Goal: Information Seeking & Learning: Learn about a topic

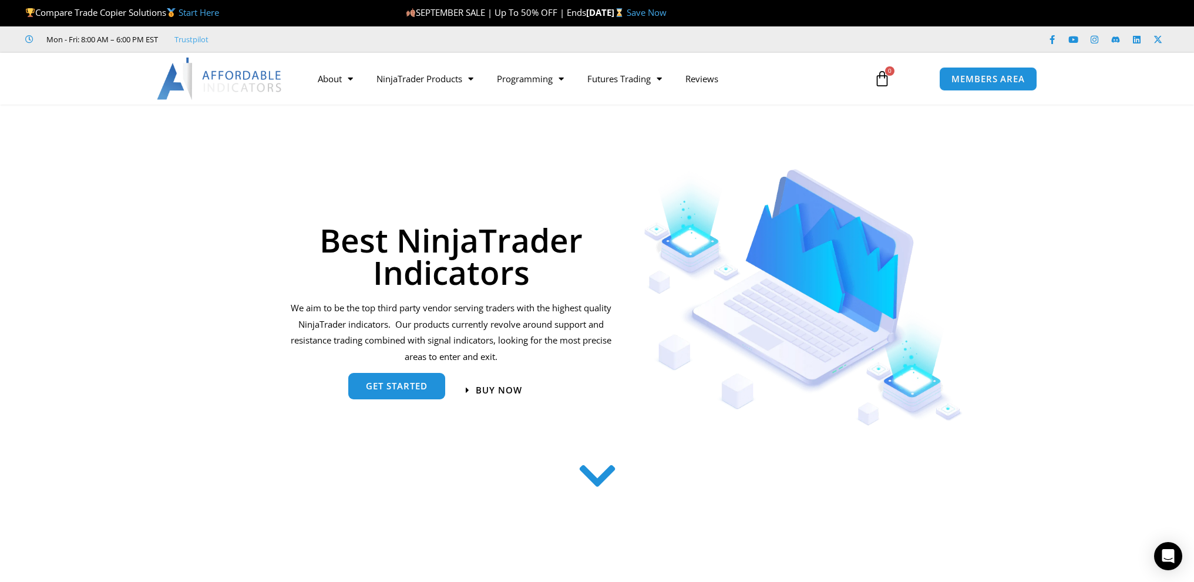
click at [392, 386] on span "get started" at bounding box center [397, 386] width 62 height 9
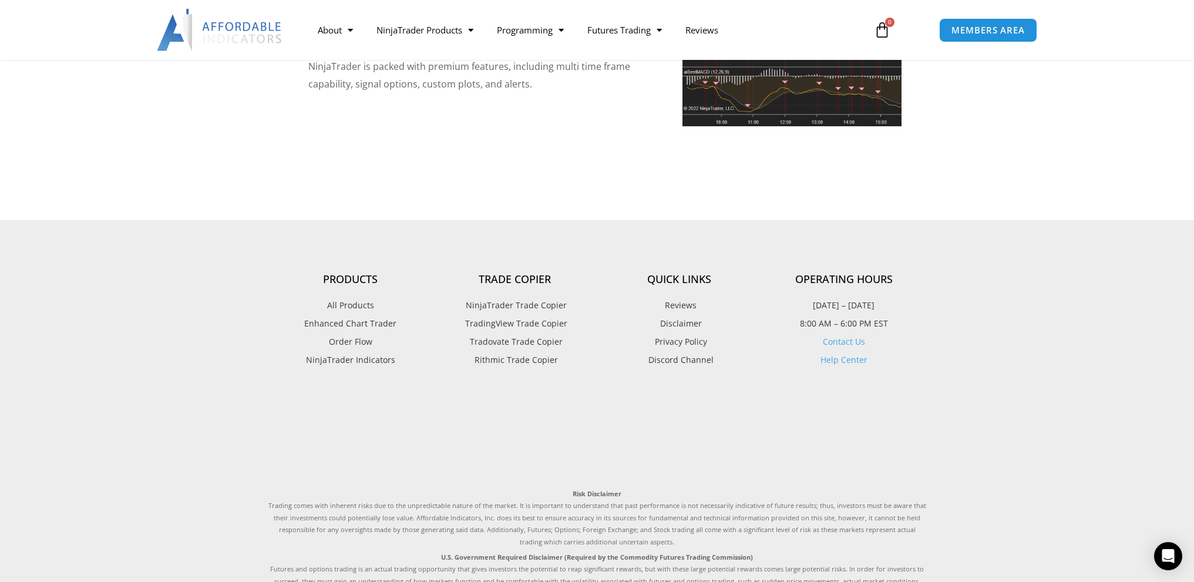
scroll to position [2824, 0]
